Goal: Information Seeking & Learning: Learn about a topic

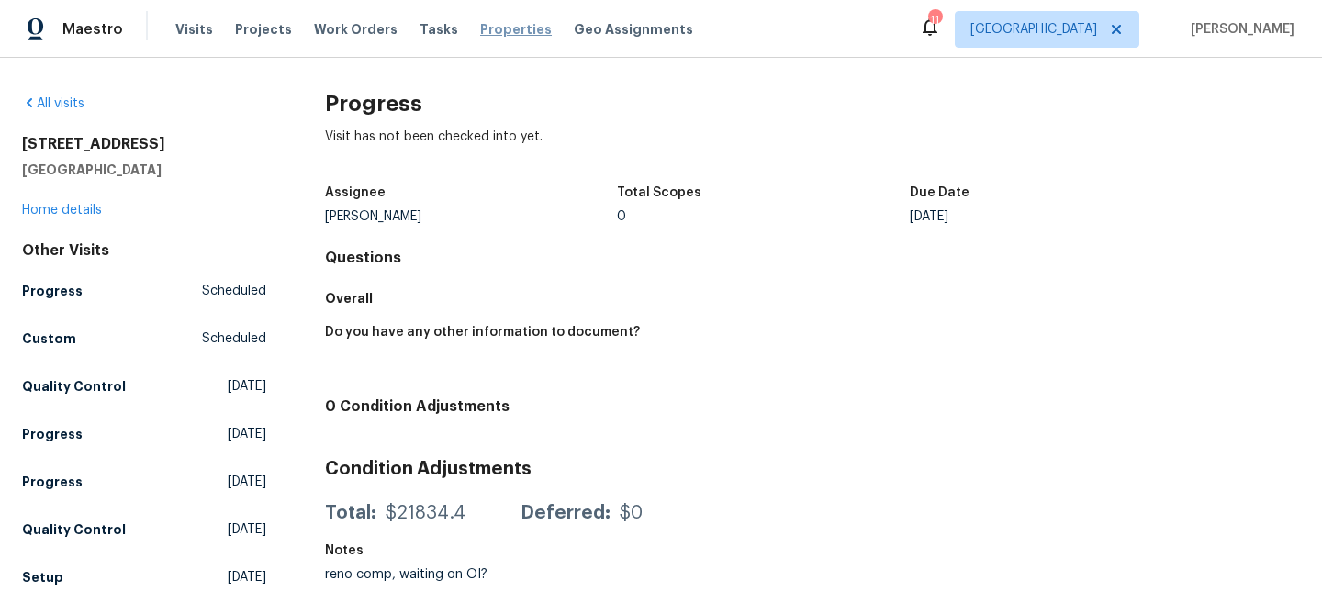
click at [497, 30] on span "Properties" at bounding box center [516, 29] width 72 height 18
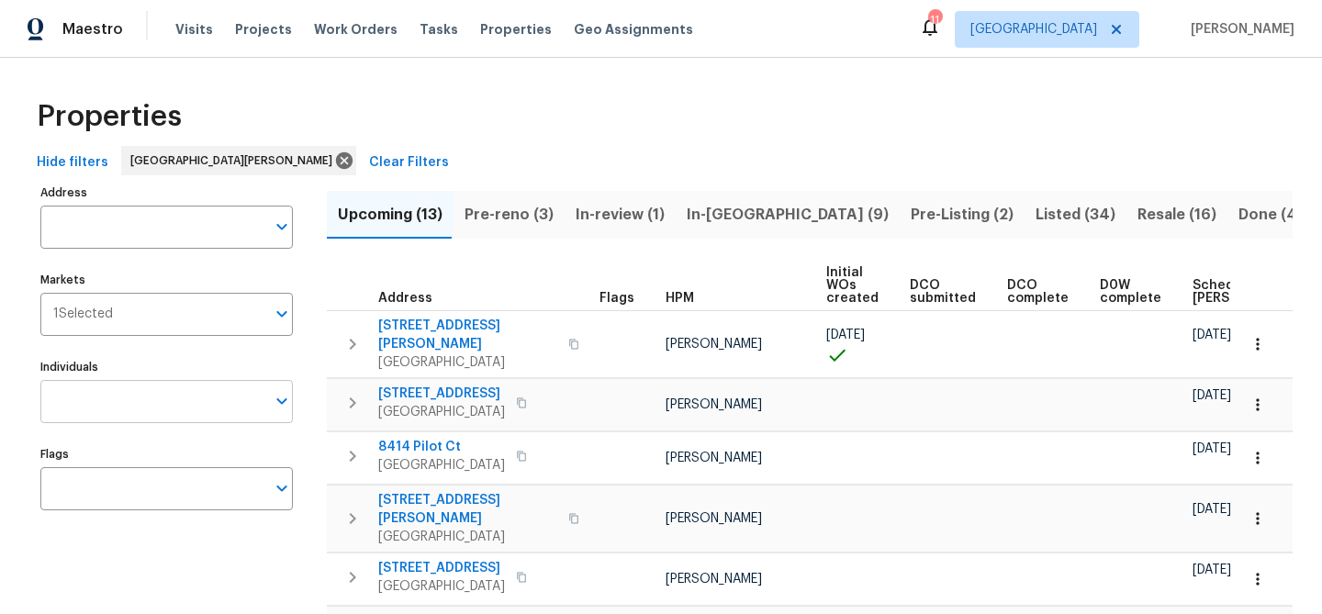
click at [143, 399] on input "Individuals" at bounding box center [152, 401] width 225 height 43
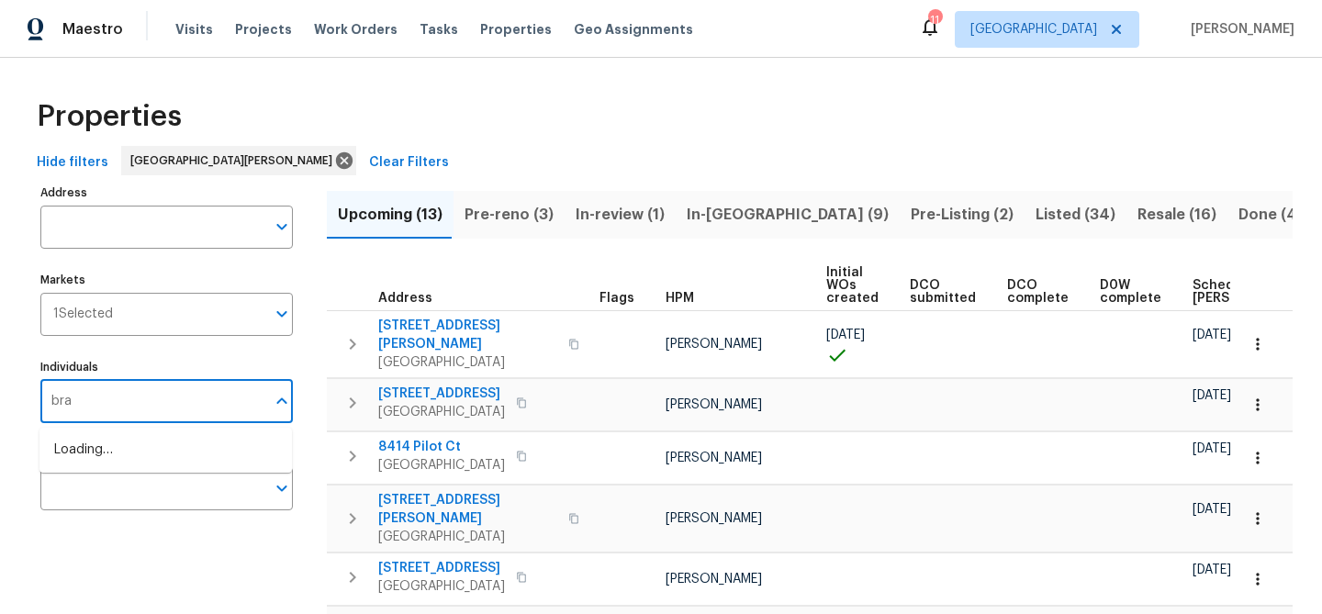
type input "brad"
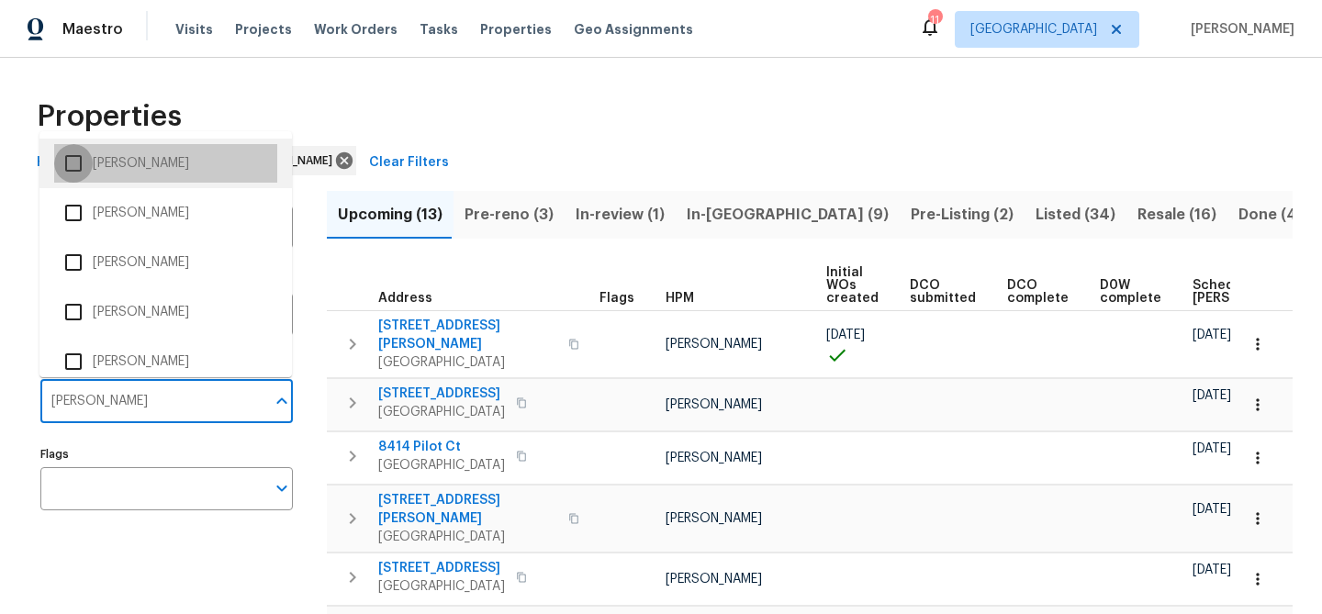
click at [81, 158] on input "checkbox" at bounding box center [73, 163] width 39 height 39
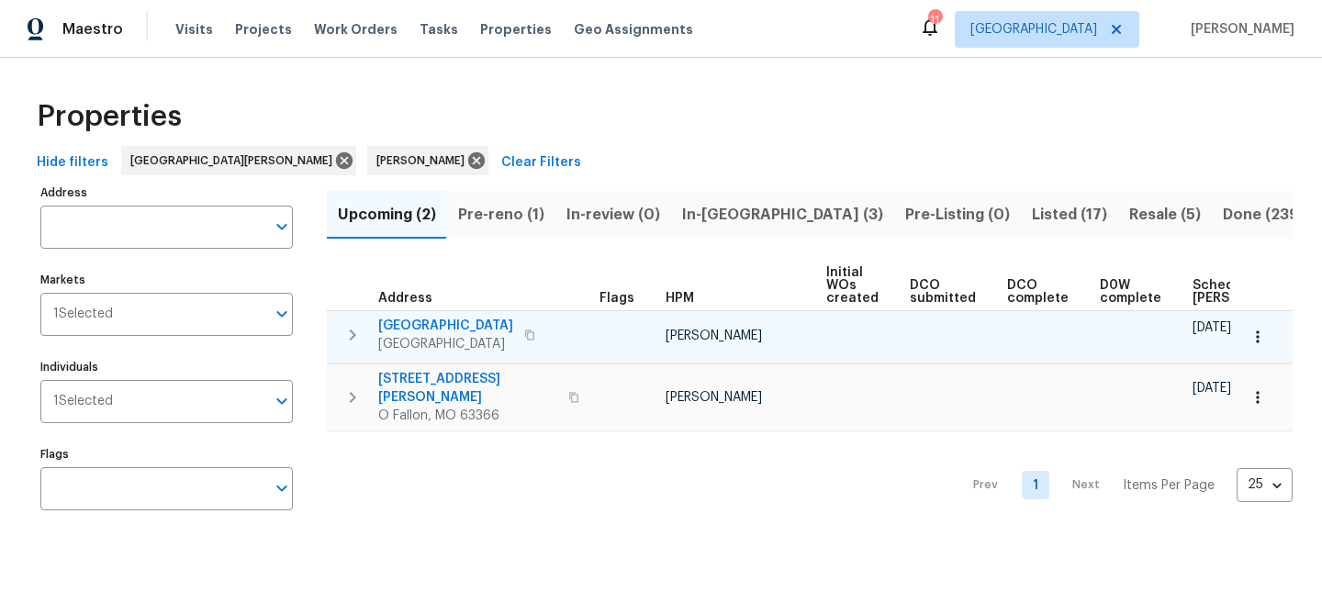
click at [409, 326] on span "1605 Hurstborough Manor Dr" at bounding box center [445, 326] width 135 height 18
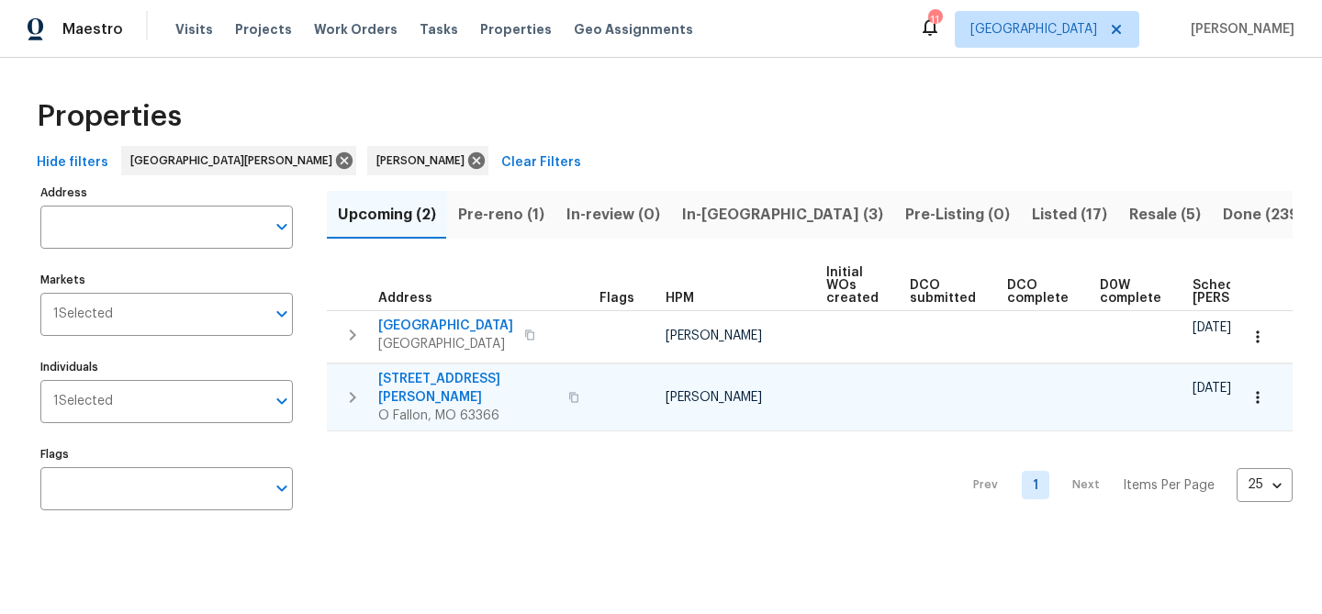
click at [423, 390] on span "1561 Misty River Dr" at bounding box center [467, 388] width 179 height 37
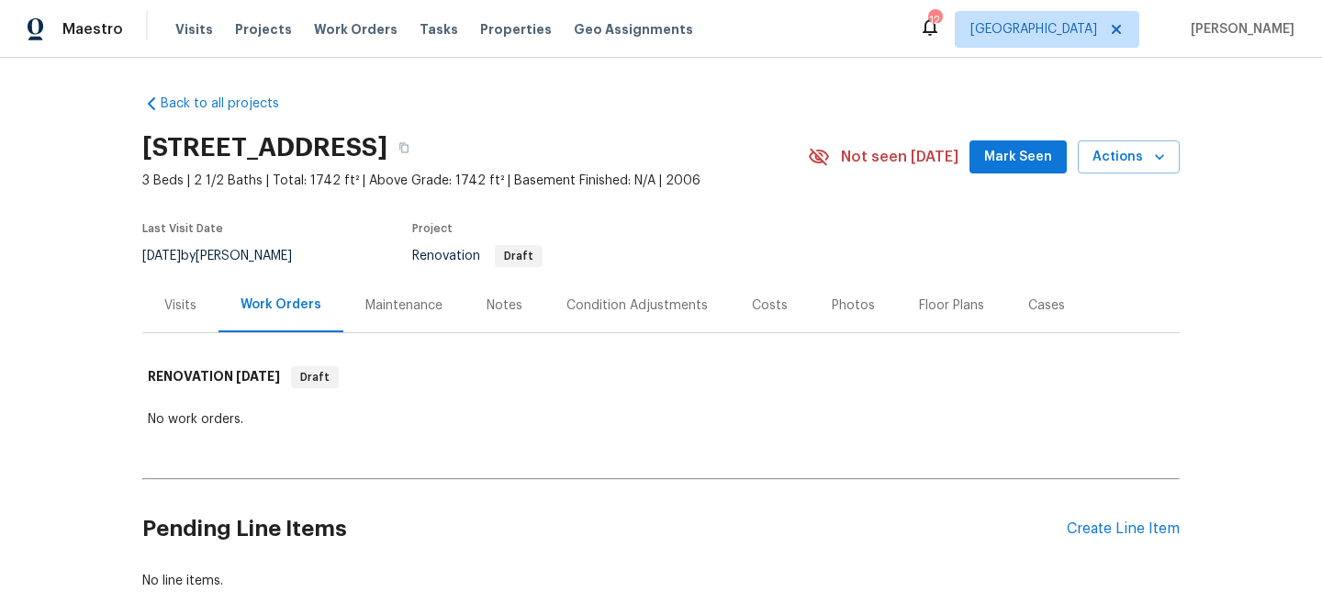
click at [180, 315] on div "Visits" at bounding box center [180, 305] width 32 height 18
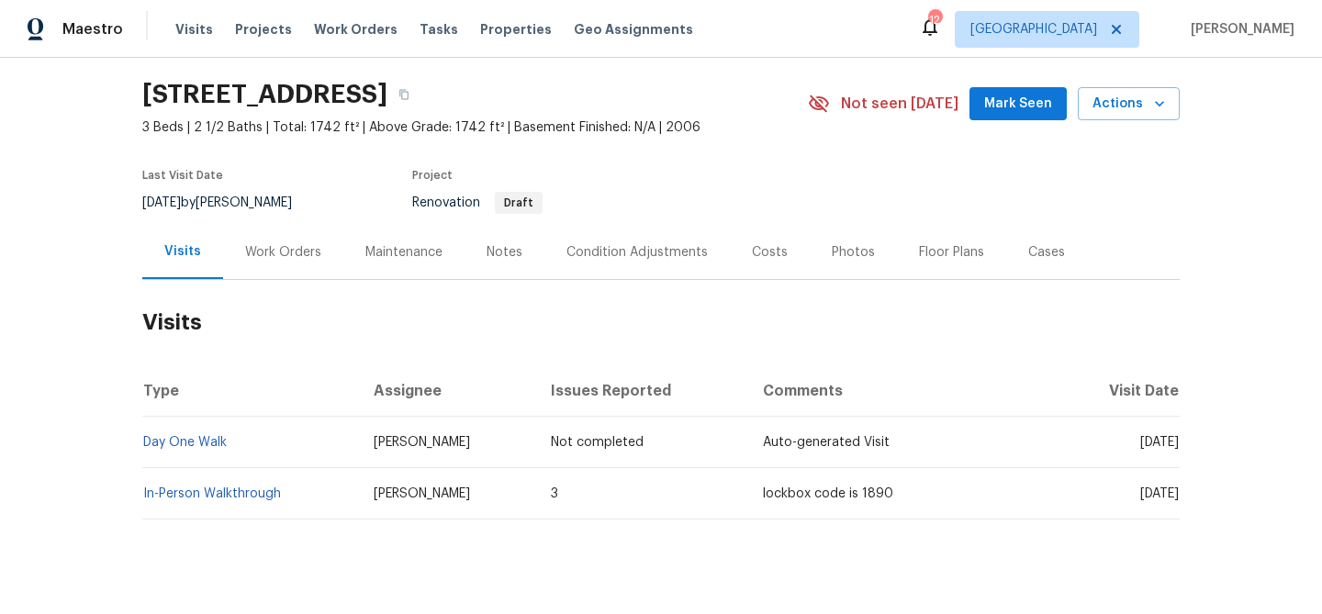
scroll to position [54, 0]
click at [502, 261] on div "Notes" at bounding box center [504, 251] width 36 height 18
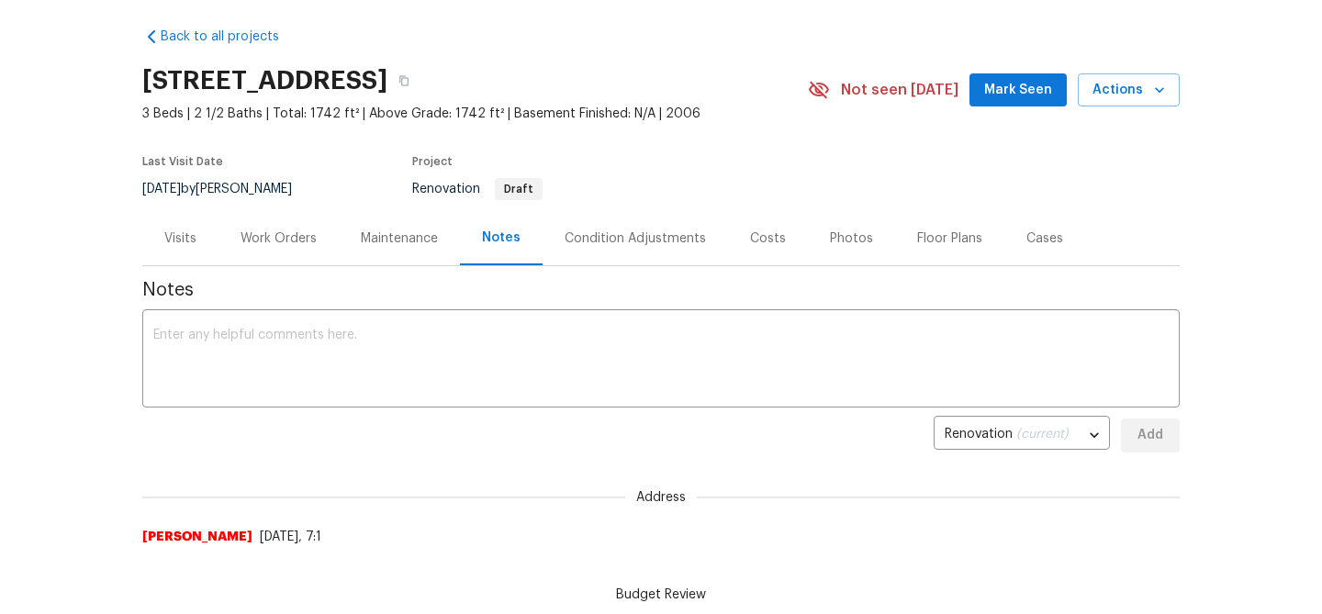
click at [183, 248] on div "Visits" at bounding box center [180, 238] width 32 height 18
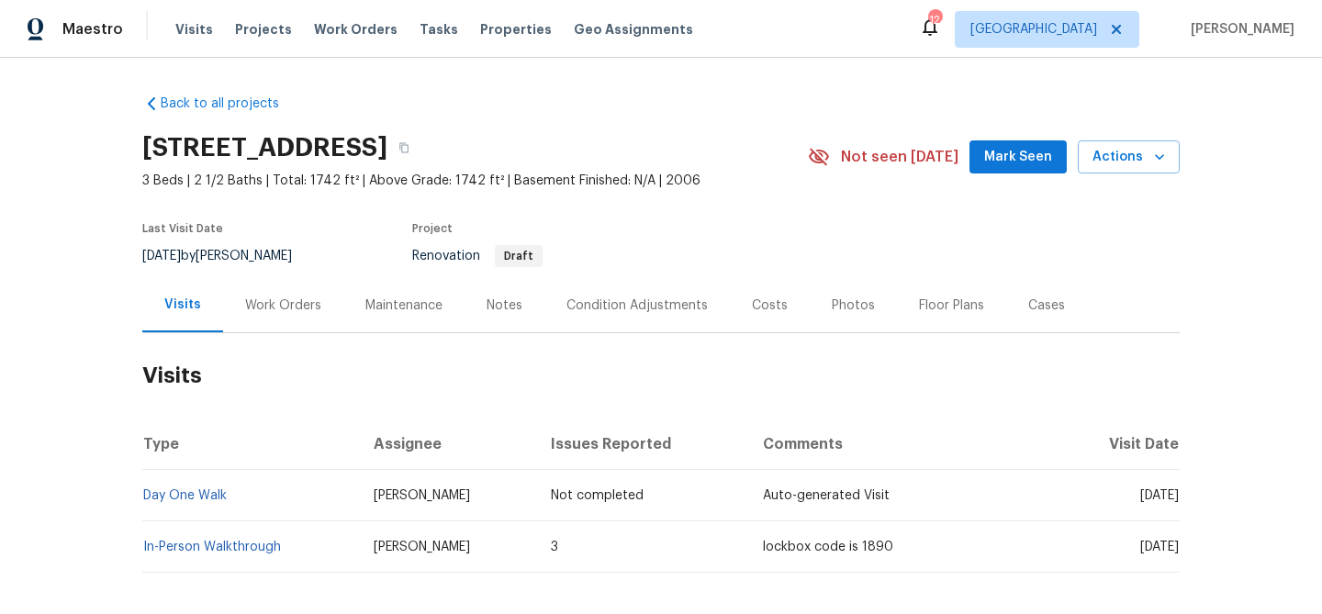
click at [622, 315] on div "Condition Adjustments" at bounding box center [636, 305] width 141 height 18
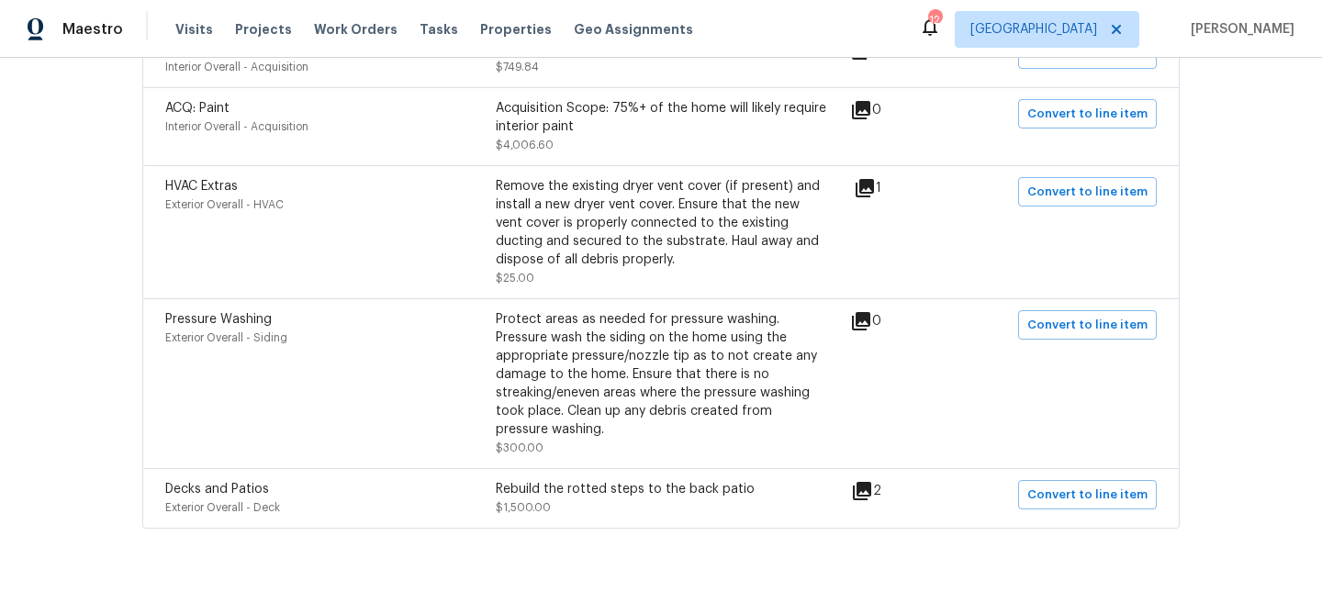
scroll to position [629, 0]
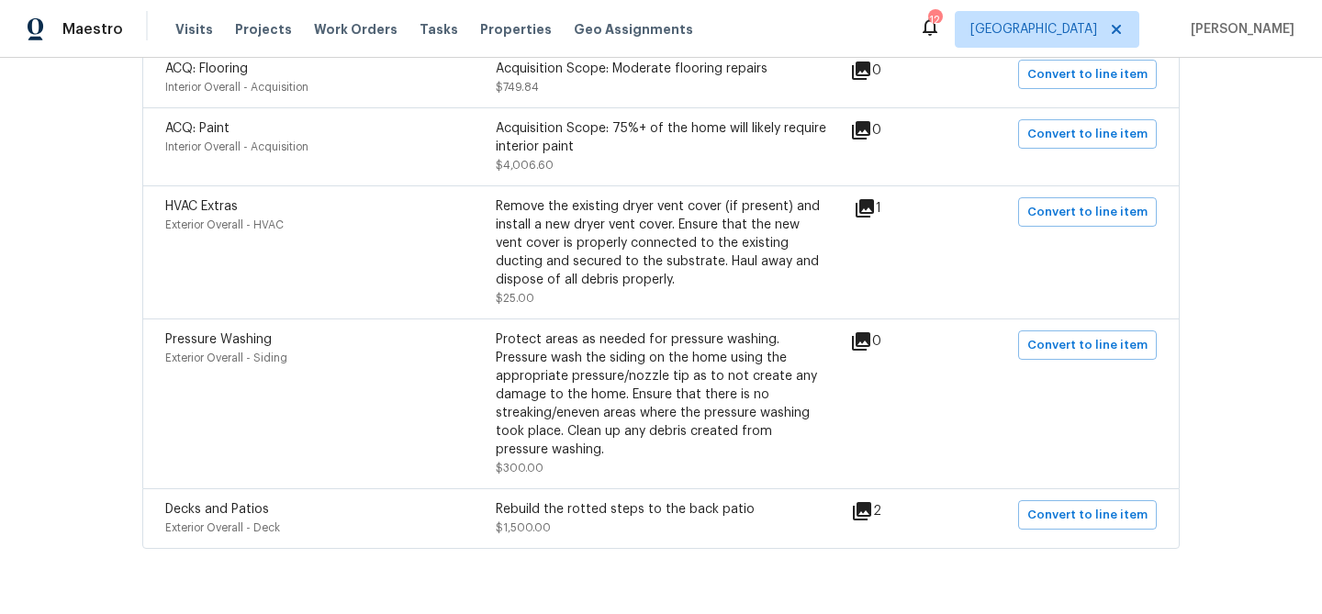
click at [872, 218] on icon at bounding box center [864, 208] width 18 height 18
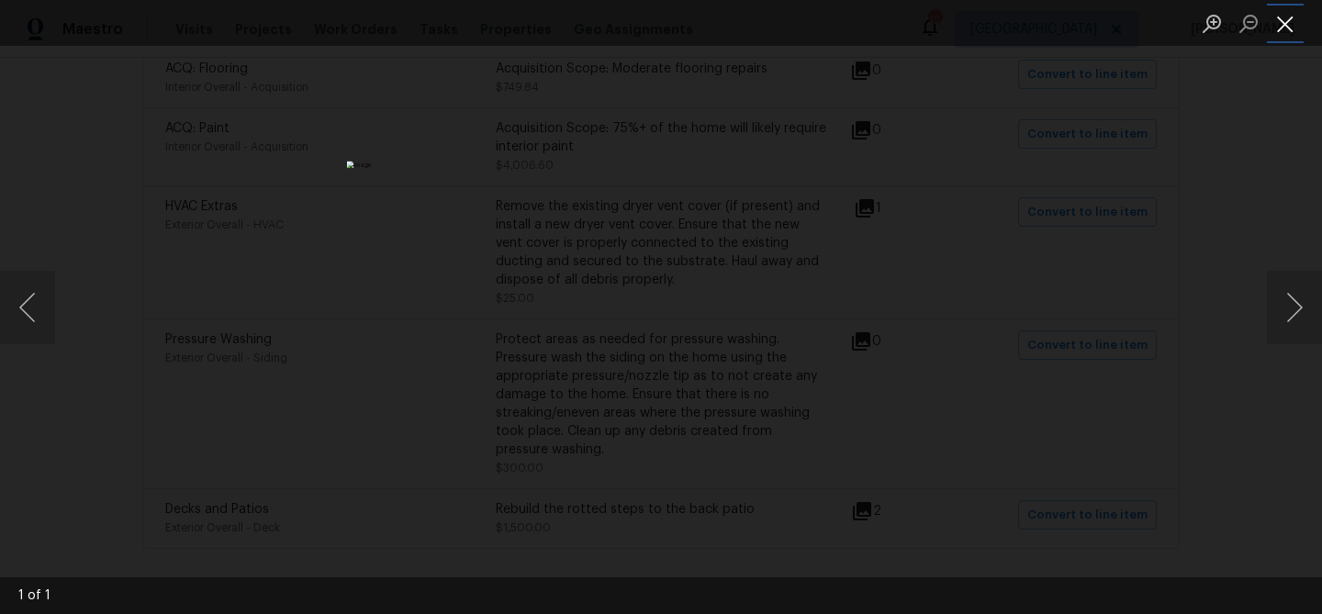
click at [1286, 28] on button "Close lightbox" at bounding box center [1285, 23] width 37 height 32
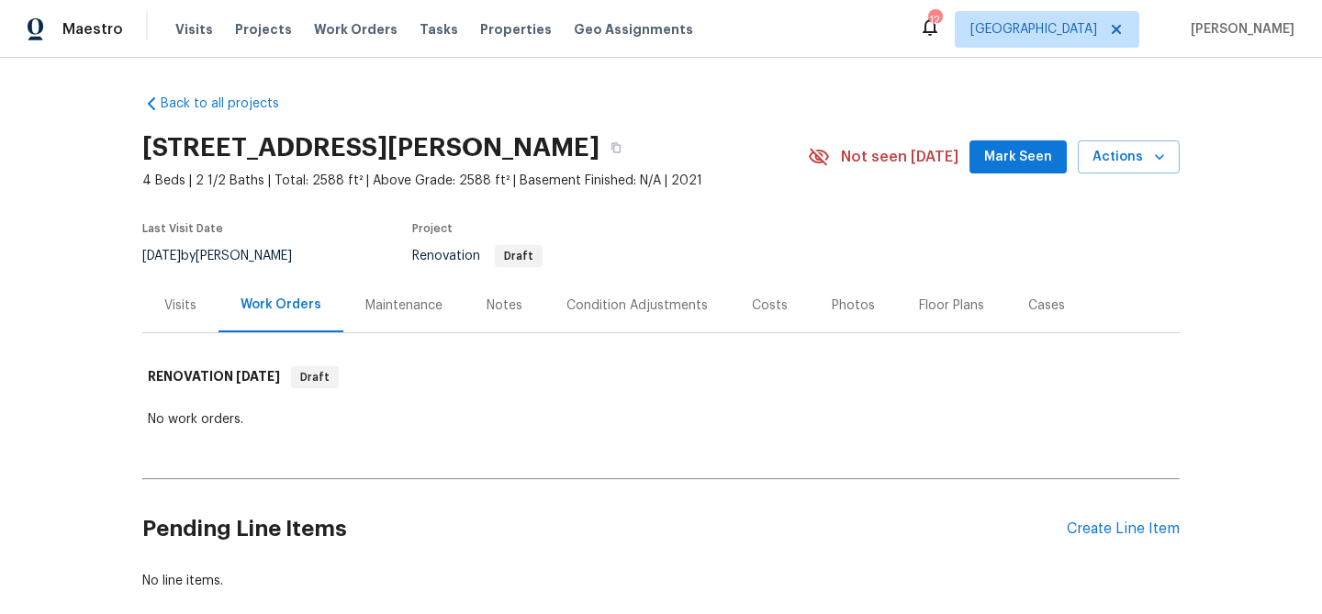
click at [611, 302] on div "Condition Adjustments" at bounding box center [636, 305] width 141 height 18
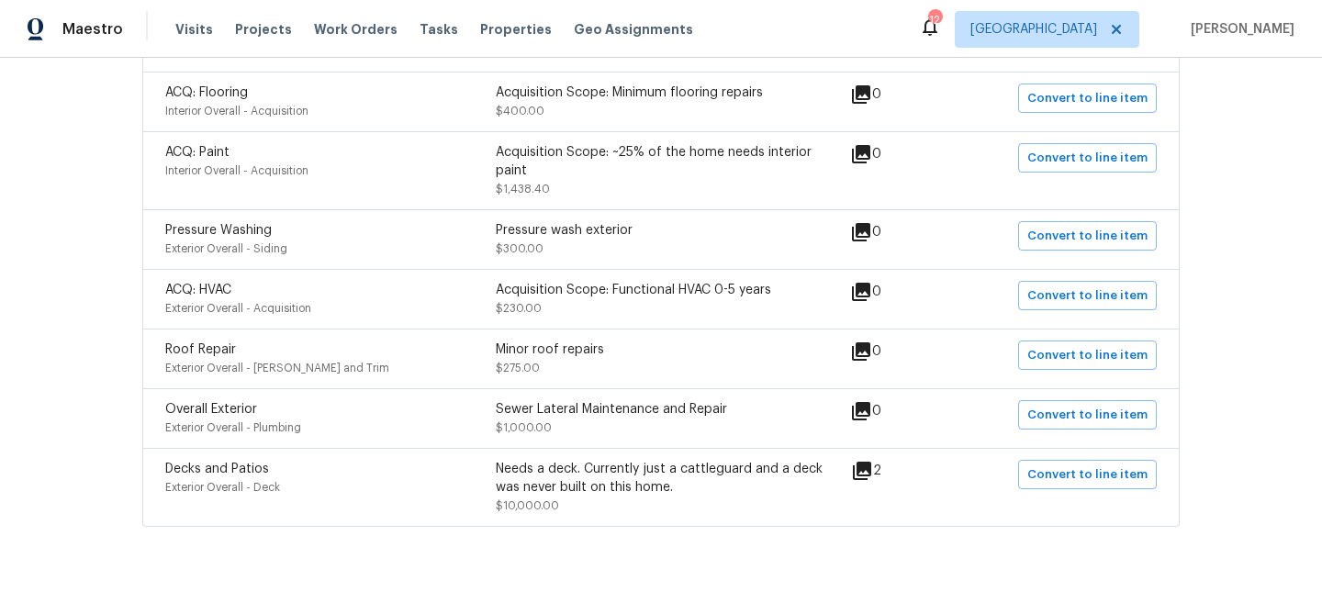
scroll to position [480, 0]
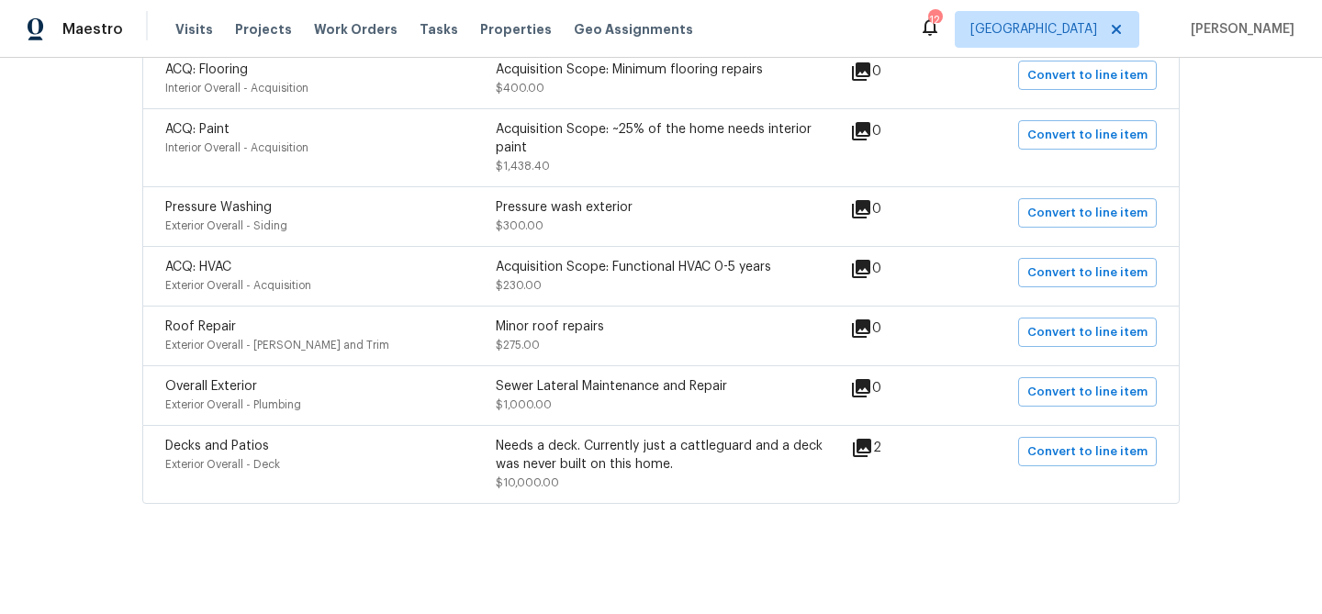
click at [869, 444] on icon at bounding box center [862, 448] width 18 height 18
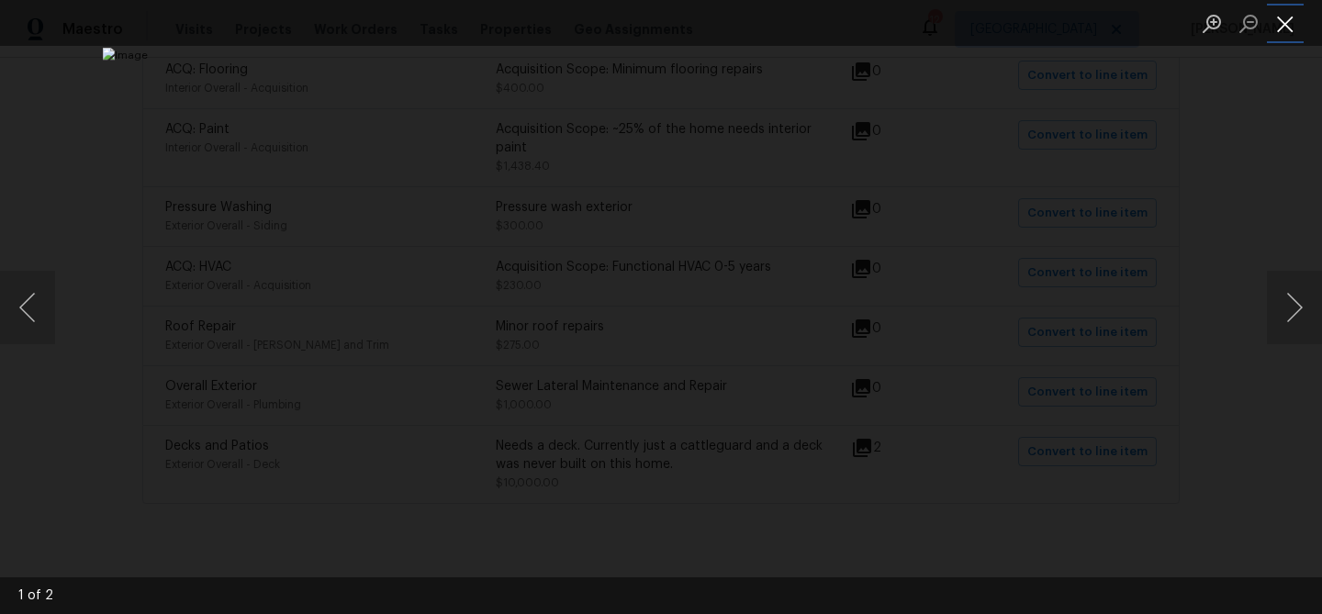
click at [1289, 23] on button "Close lightbox" at bounding box center [1285, 23] width 37 height 32
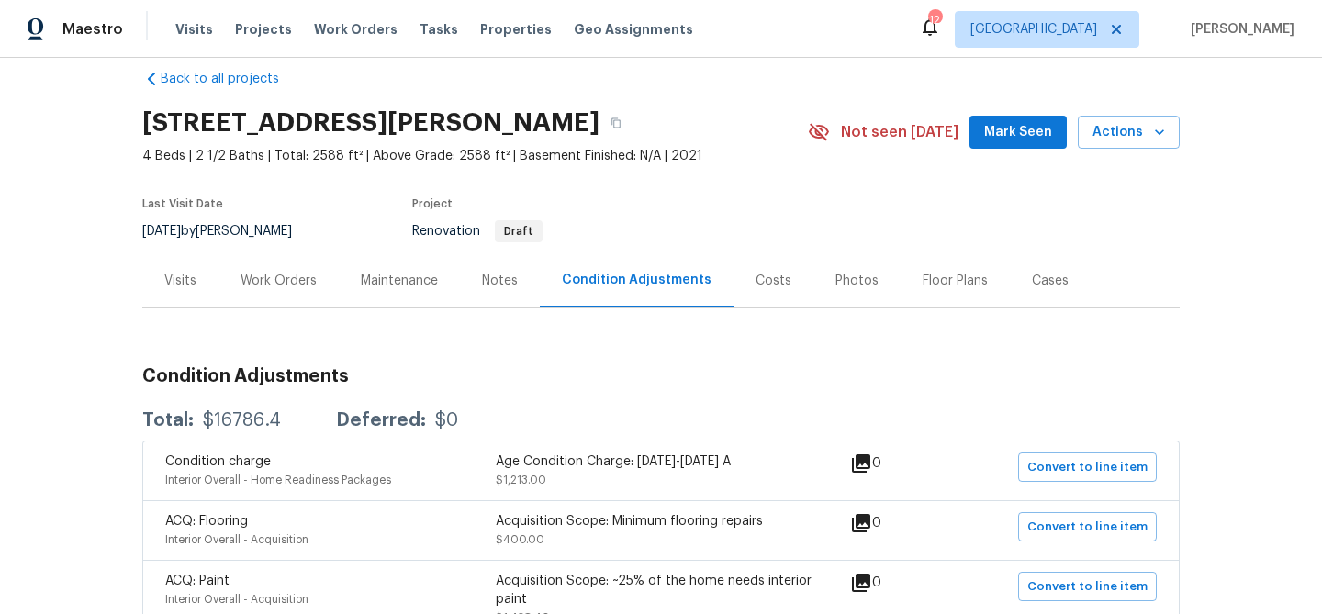
scroll to position [24, 0]
click at [485, 281] on div "Notes" at bounding box center [500, 282] width 36 height 18
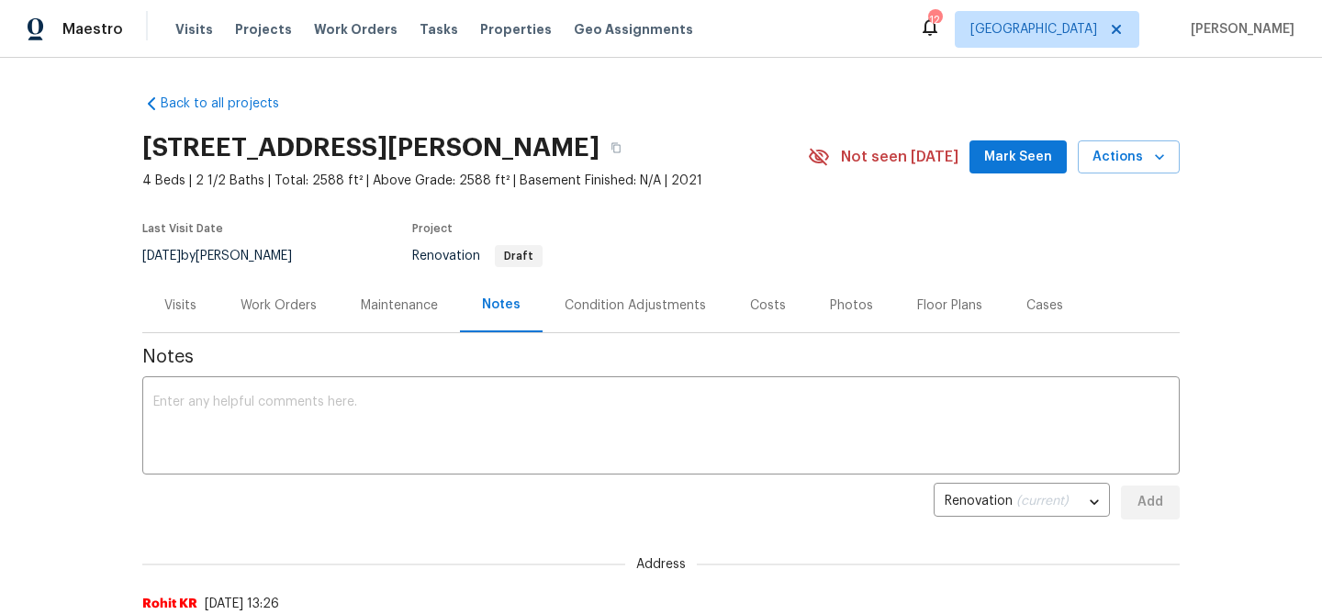
click at [643, 298] on div "Condition Adjustments" at bounding box center [634, 305] width 141 height 18
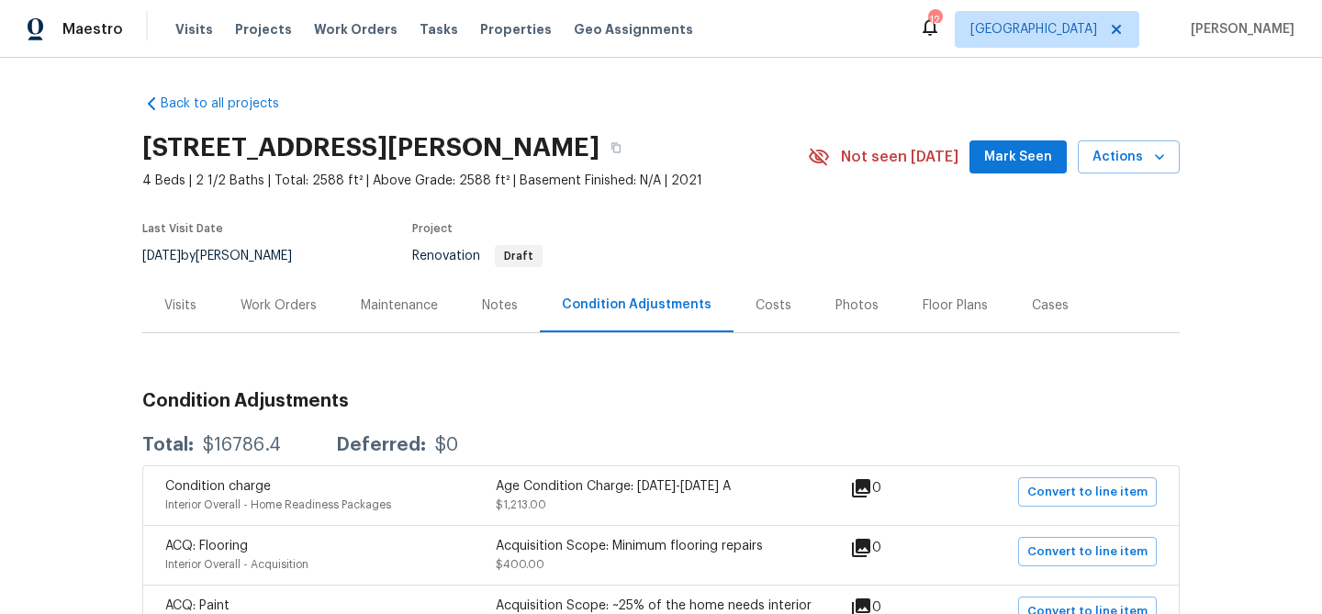
click at [178, 301] on div "Visits" at bounding box center [180, 305] width 32 height 18
